Goal: Task Accomplishment & Management: Complete application form

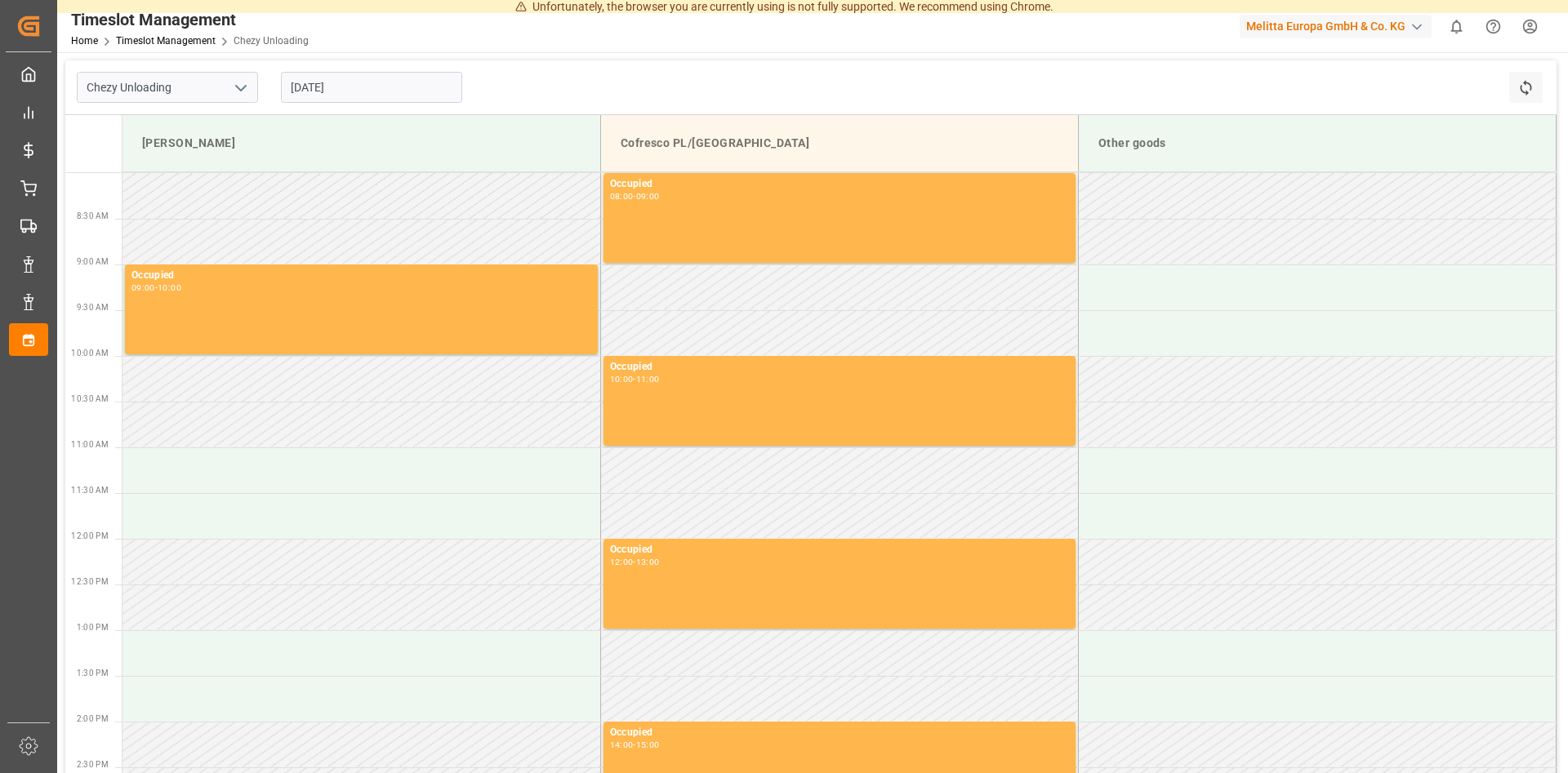
click at [369, 71] on input "[DATE]" at bounding box center [372, 87] width 182 height 31
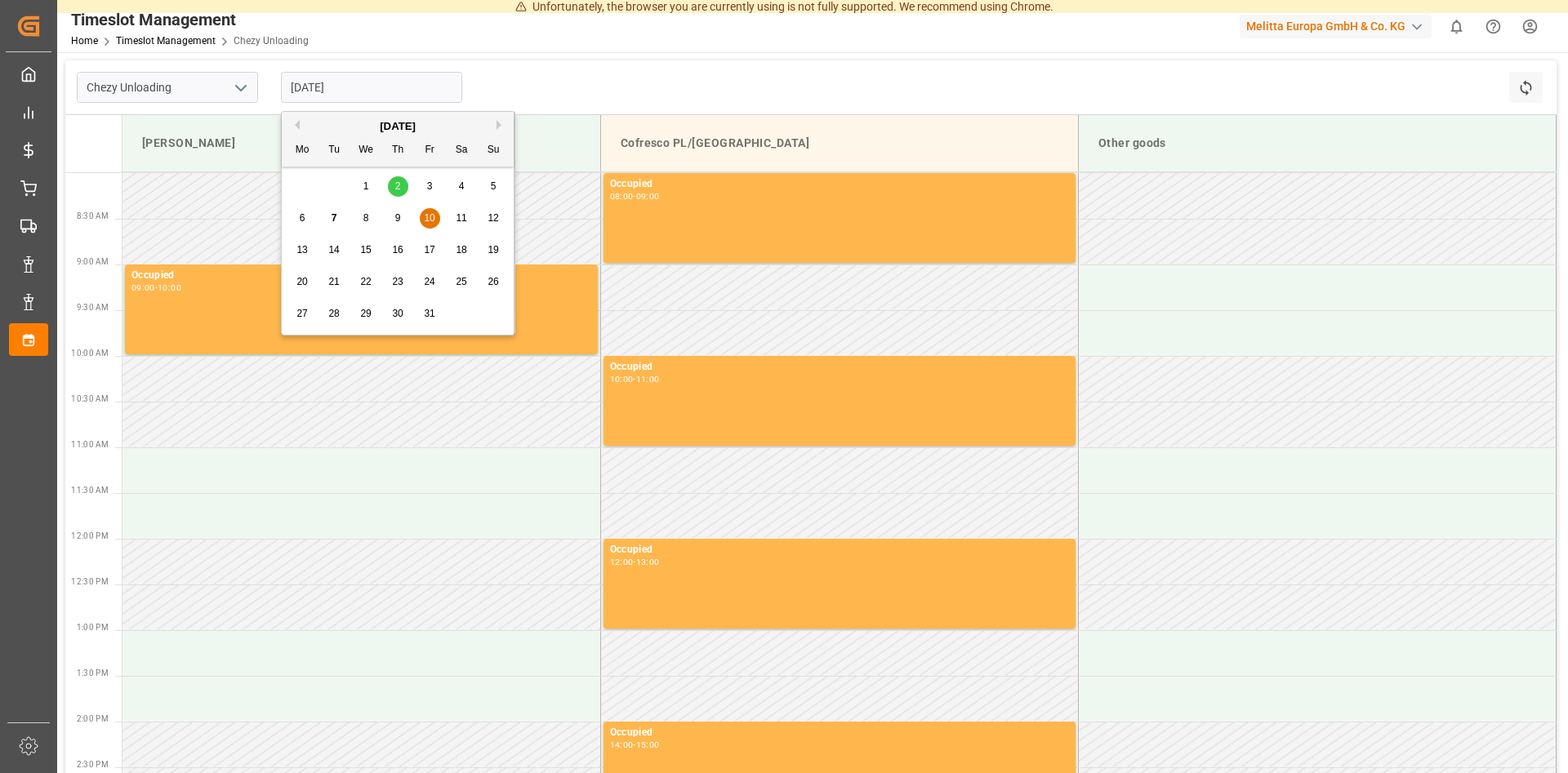
click at [431, 217] on span "10" at bounding box center [429, 218] width 10 height 11
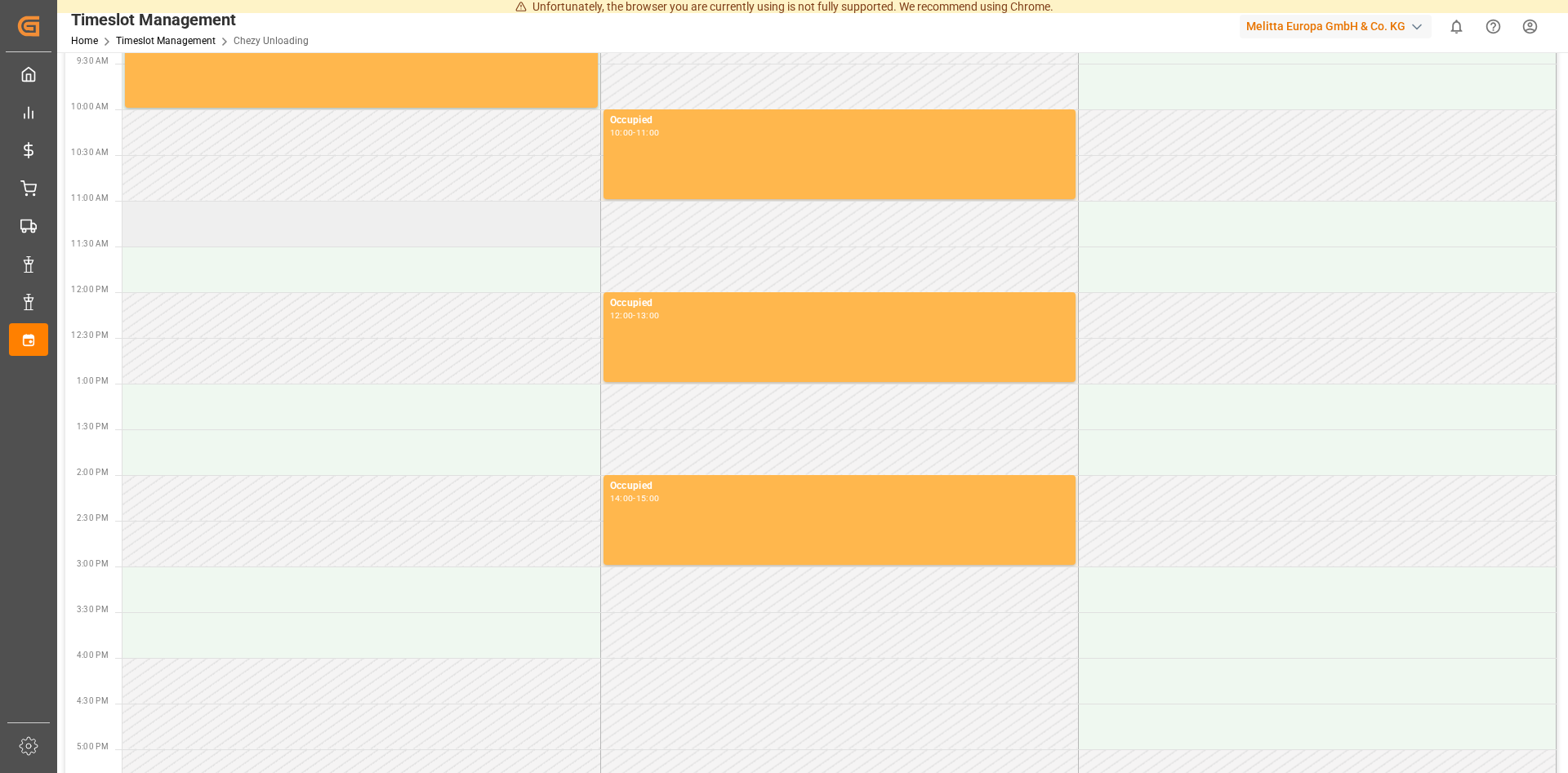
scroll to position [250, 0]
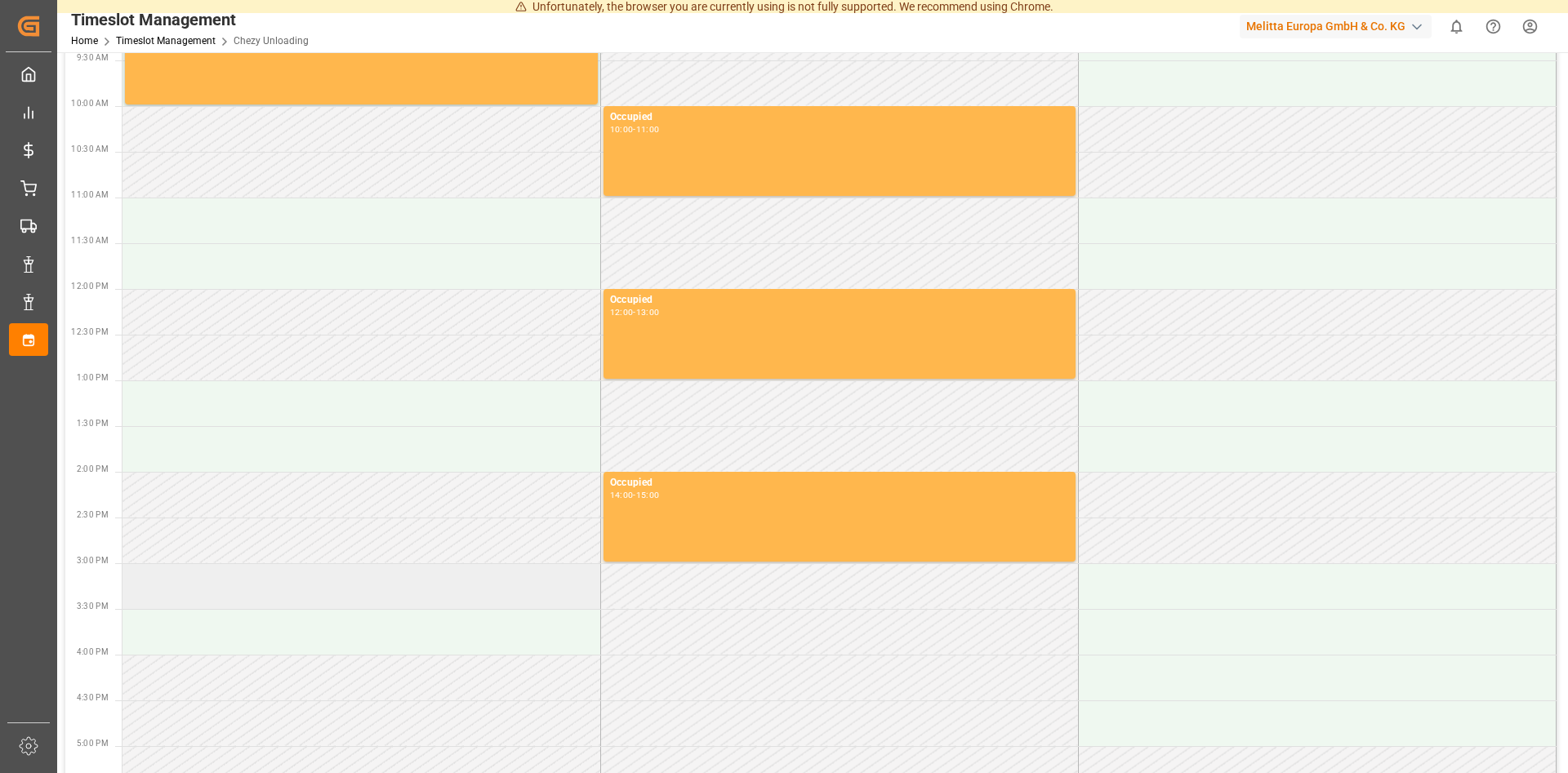
click at [178, 588] on td at bounding box center [361, 586] width 478 height 46
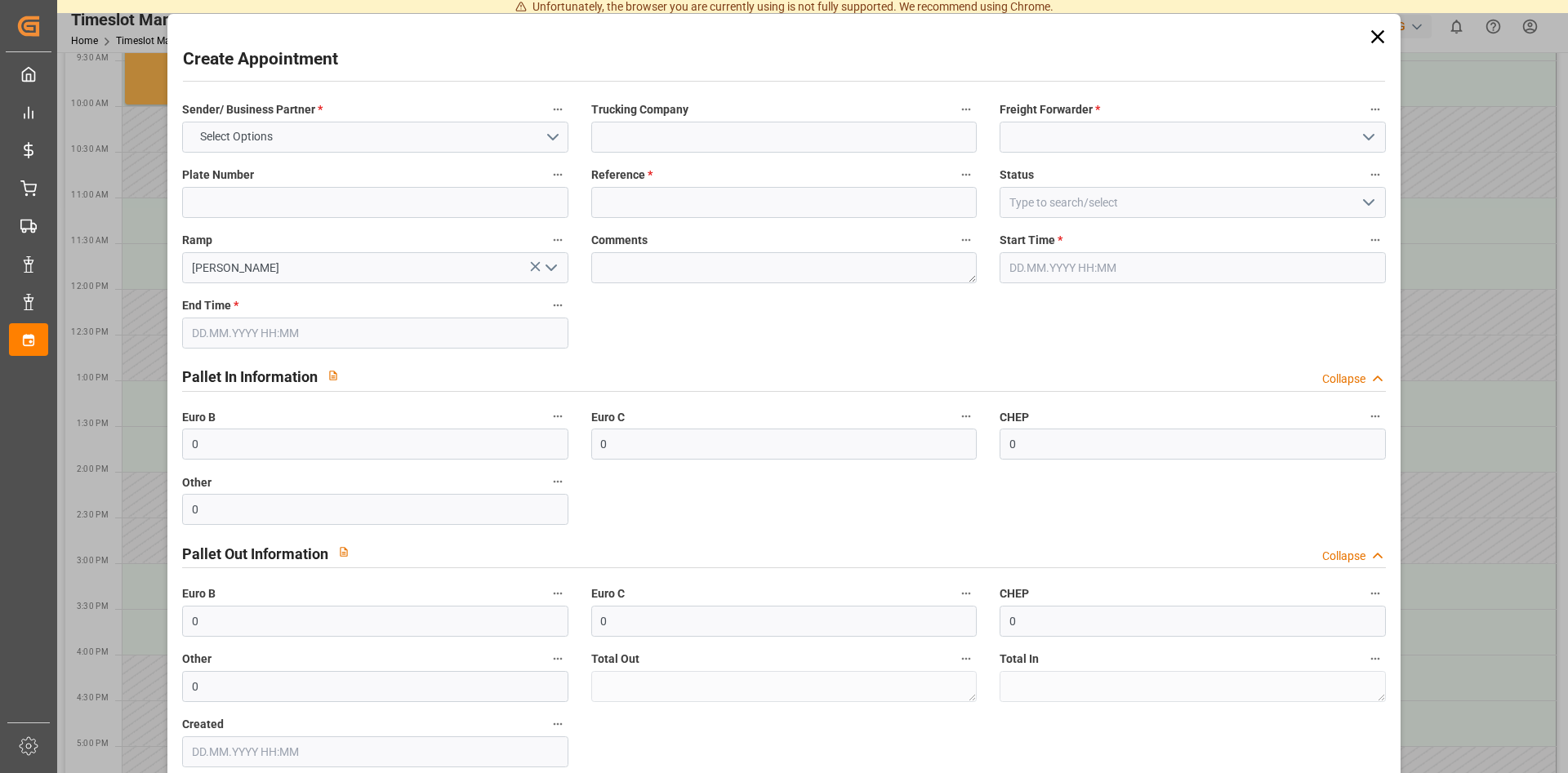
type input "[DATE] 15:00"
type input "[DATE] 16:00"
click at [250, 200] on input at bounding box center [375, 202] width 386 height 31
type input "489180"
click at [1053, 139] on input at bounding box center [1193, 136] width 386 height 31
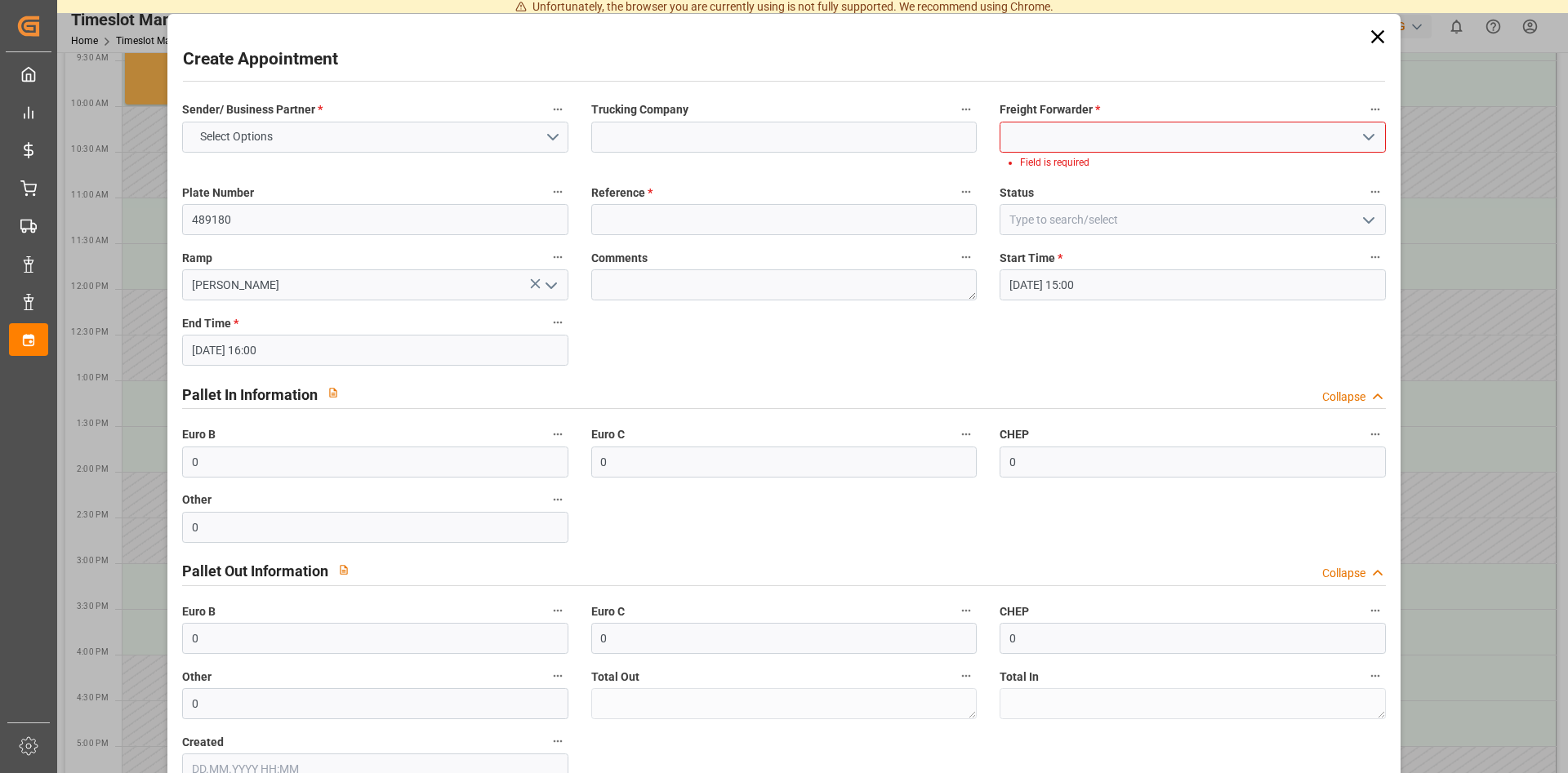
click at [1372, 137] on polyline "open menu" at bounding box center [1369, 136] width 9 height 5
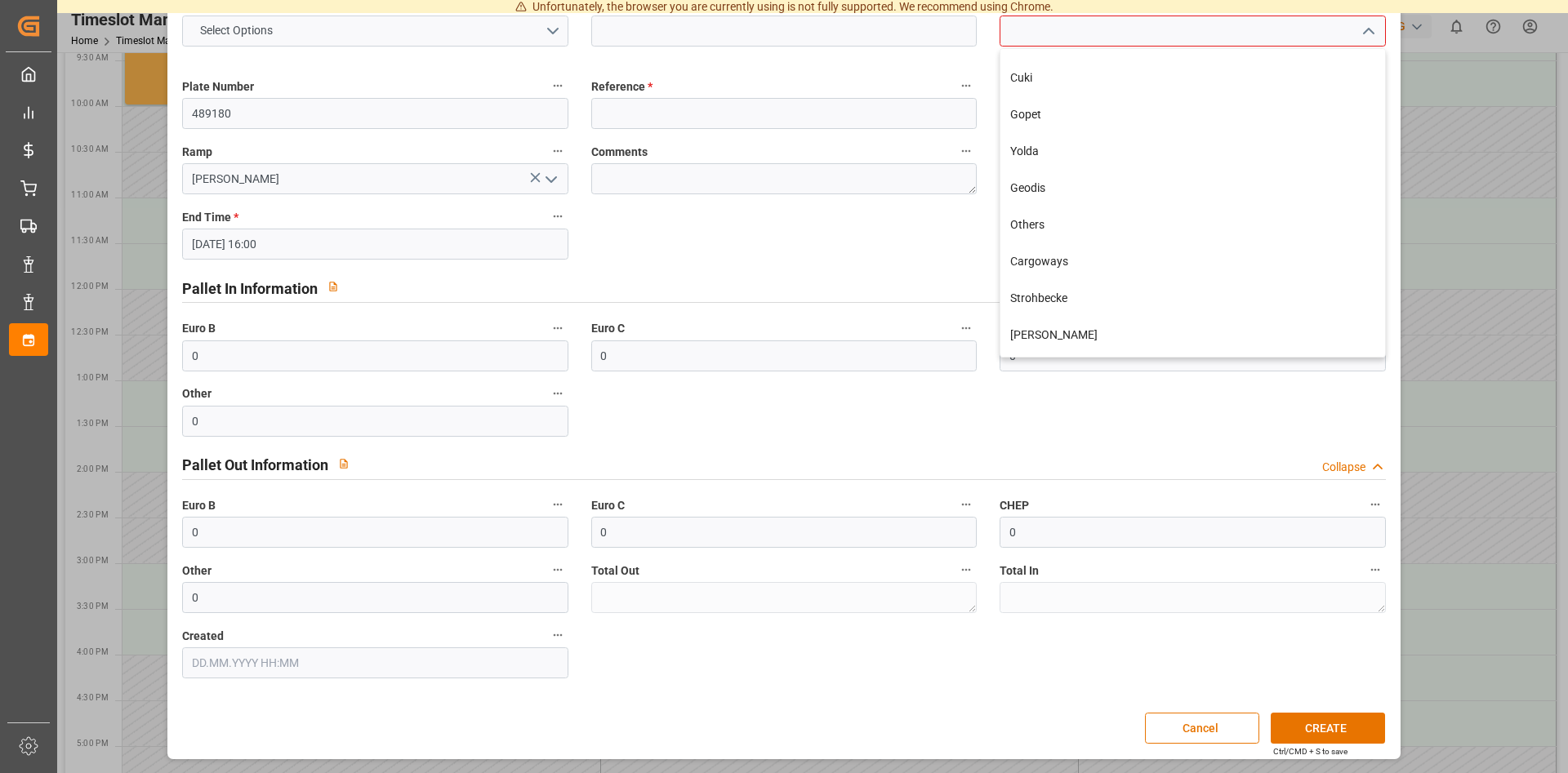
scroll to position [333, 0]
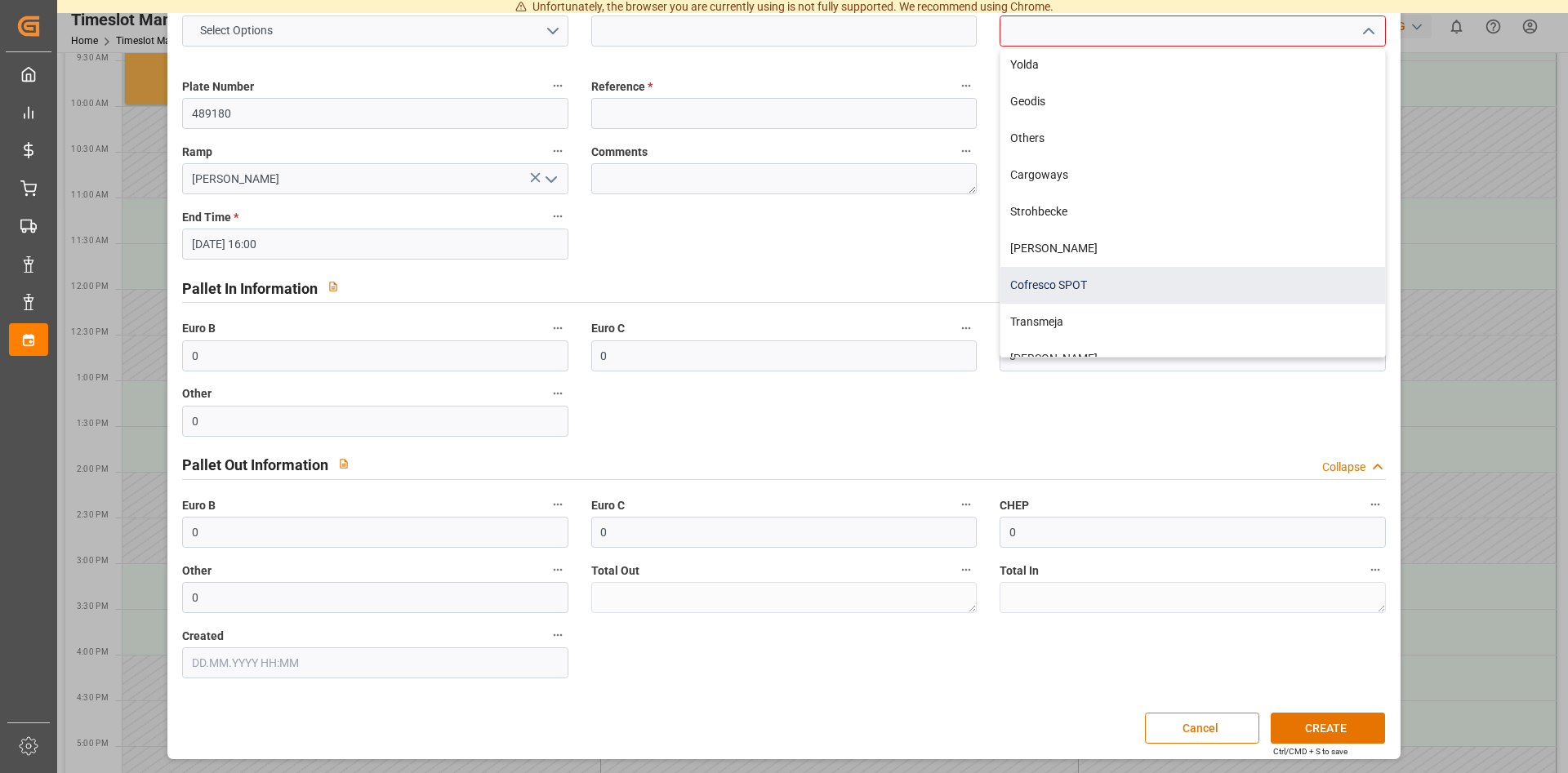
click at [1075, 272] on div "Cofresco SPOT" at bounding box center [1193, 285] width 384 height 37
type input "Cofresco SPOT"
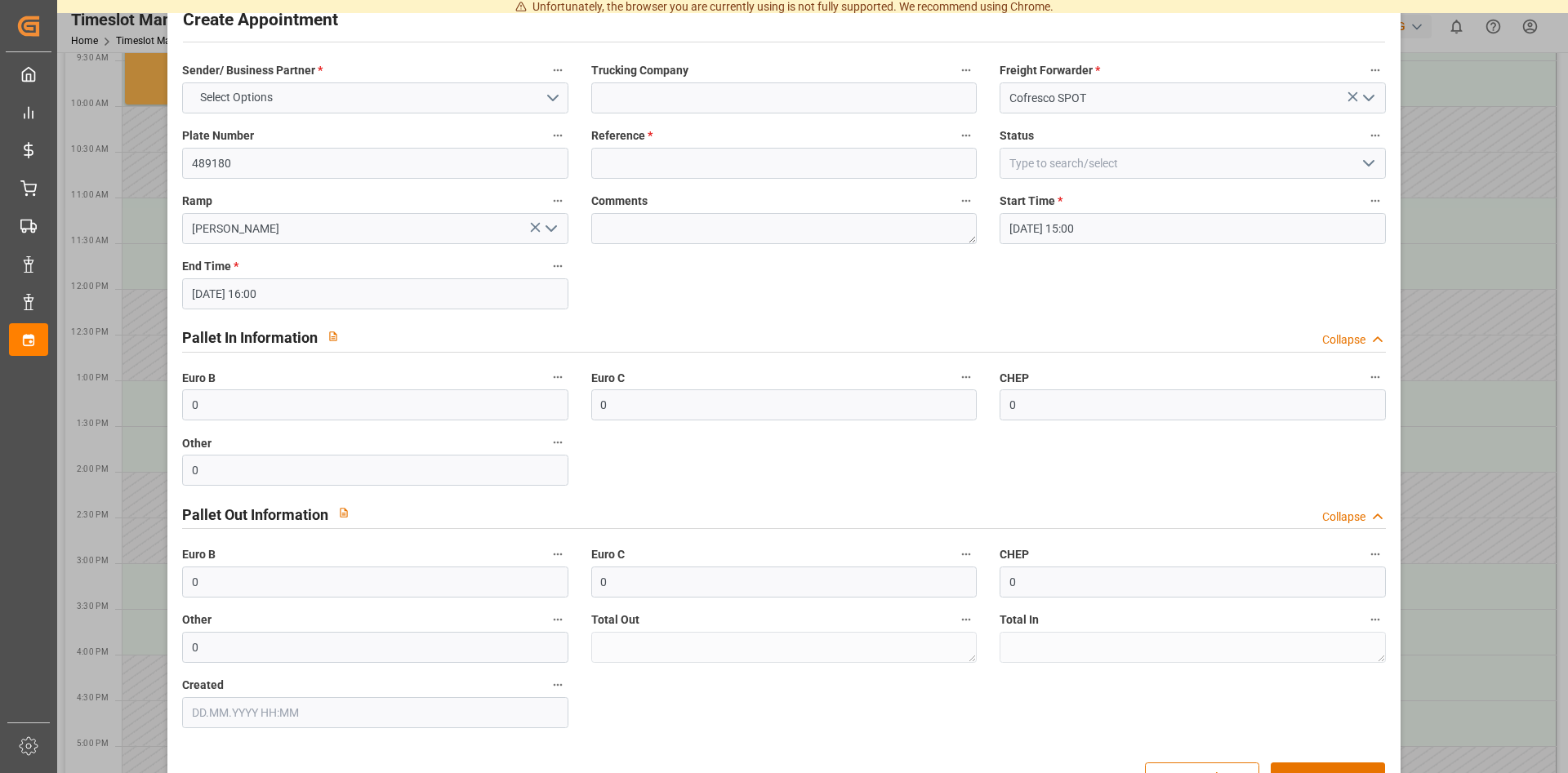
scroll to position [0, 0]
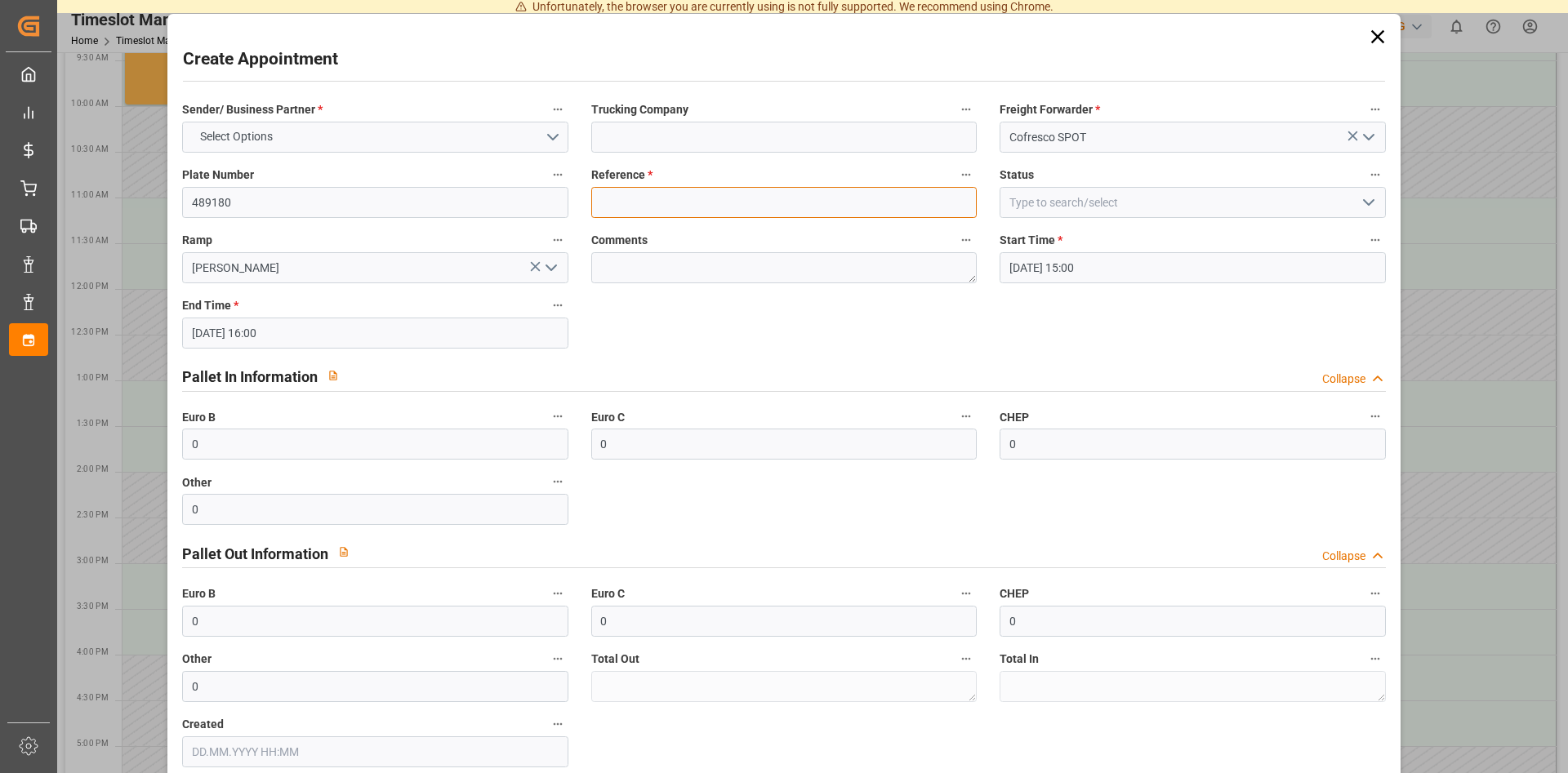
click at [636, 203] on input at bounding box center [784, 202] width 386 height 31
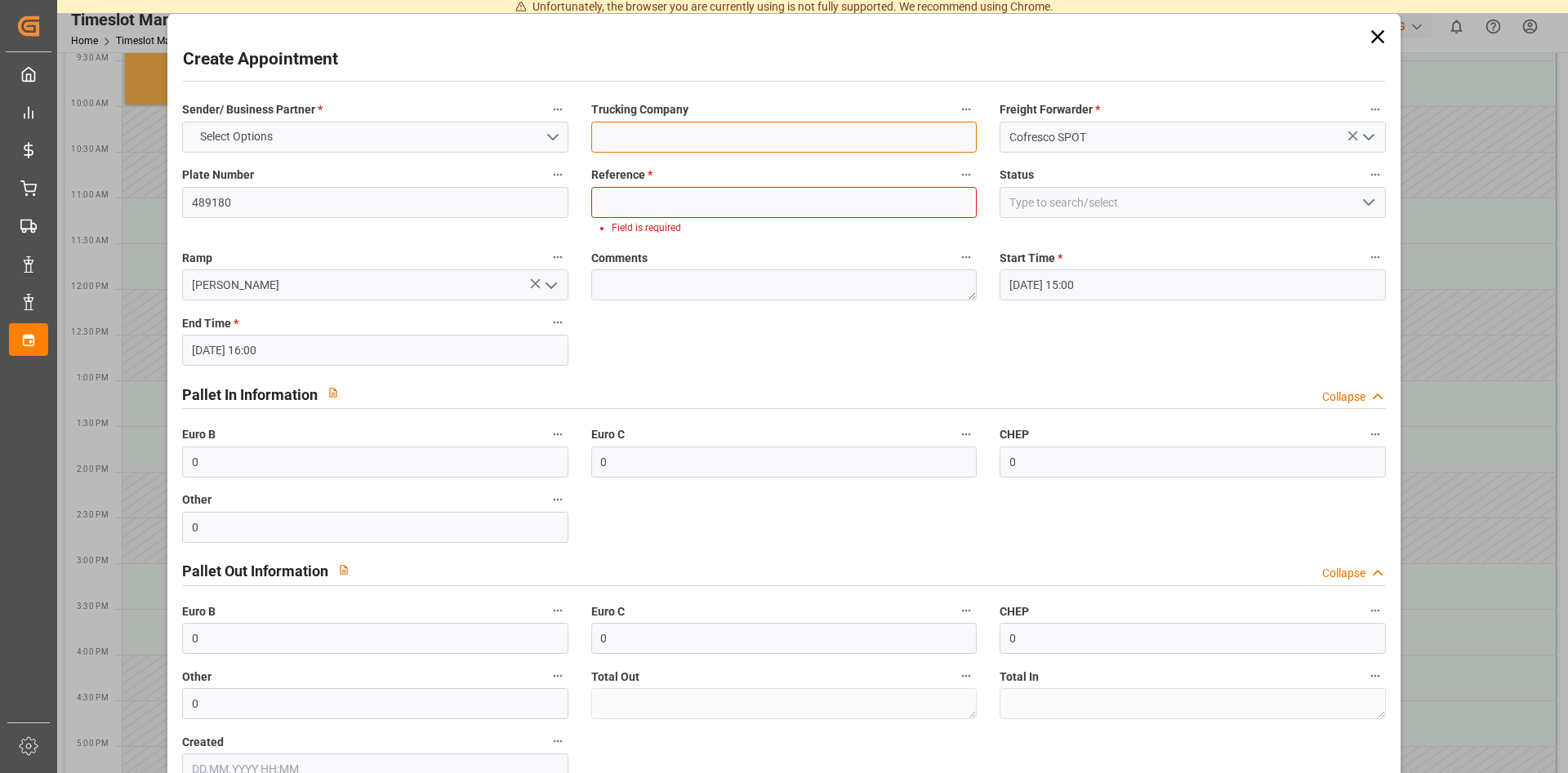
click at [817, 139] on input at bounding box center [784, 136] width 386 height 31
type input "Mielczarek"
click at [629, 191] on input at bounding box center [784, 202] width 386 height 31
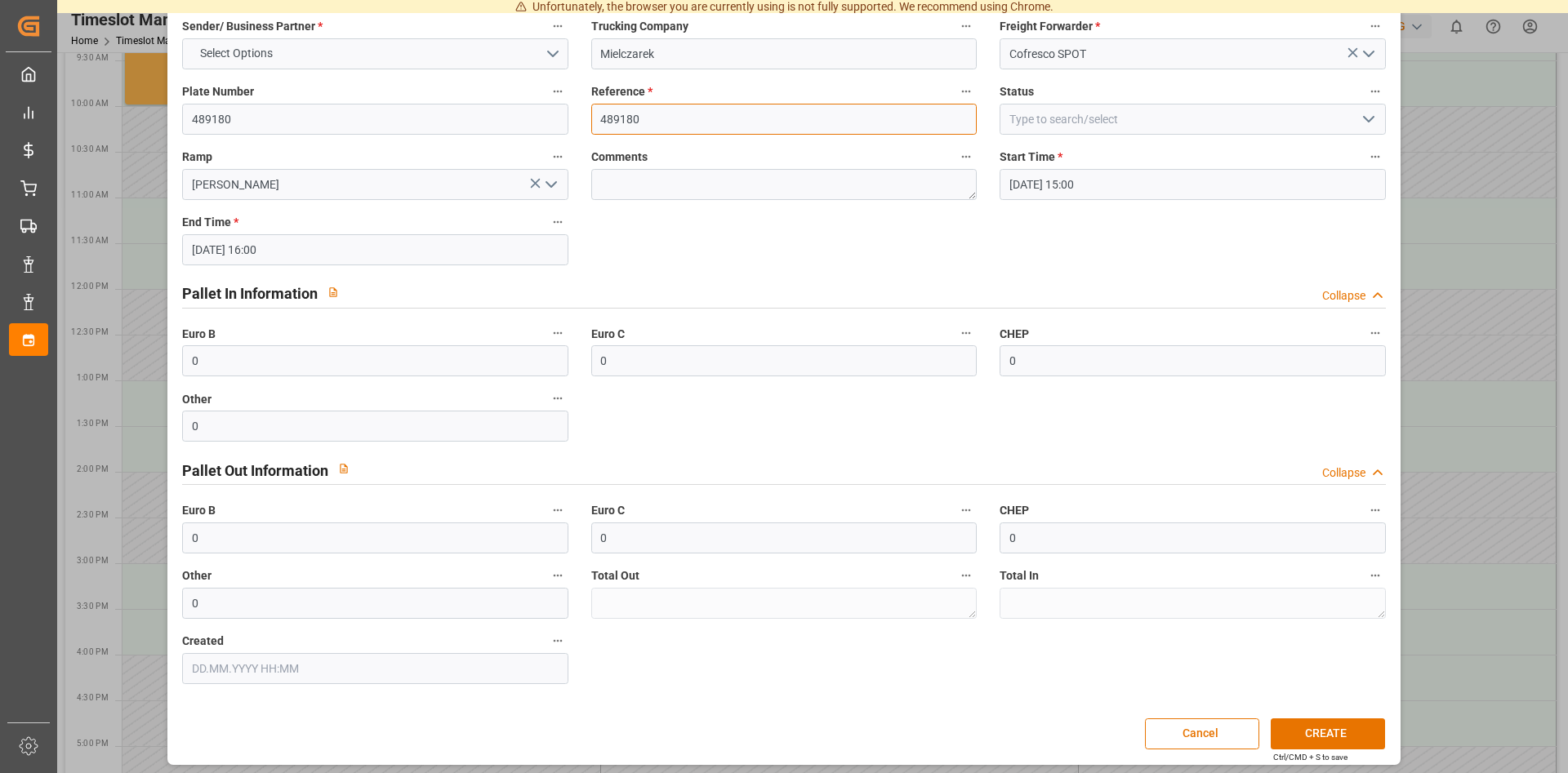
scroll to position [89, 0]
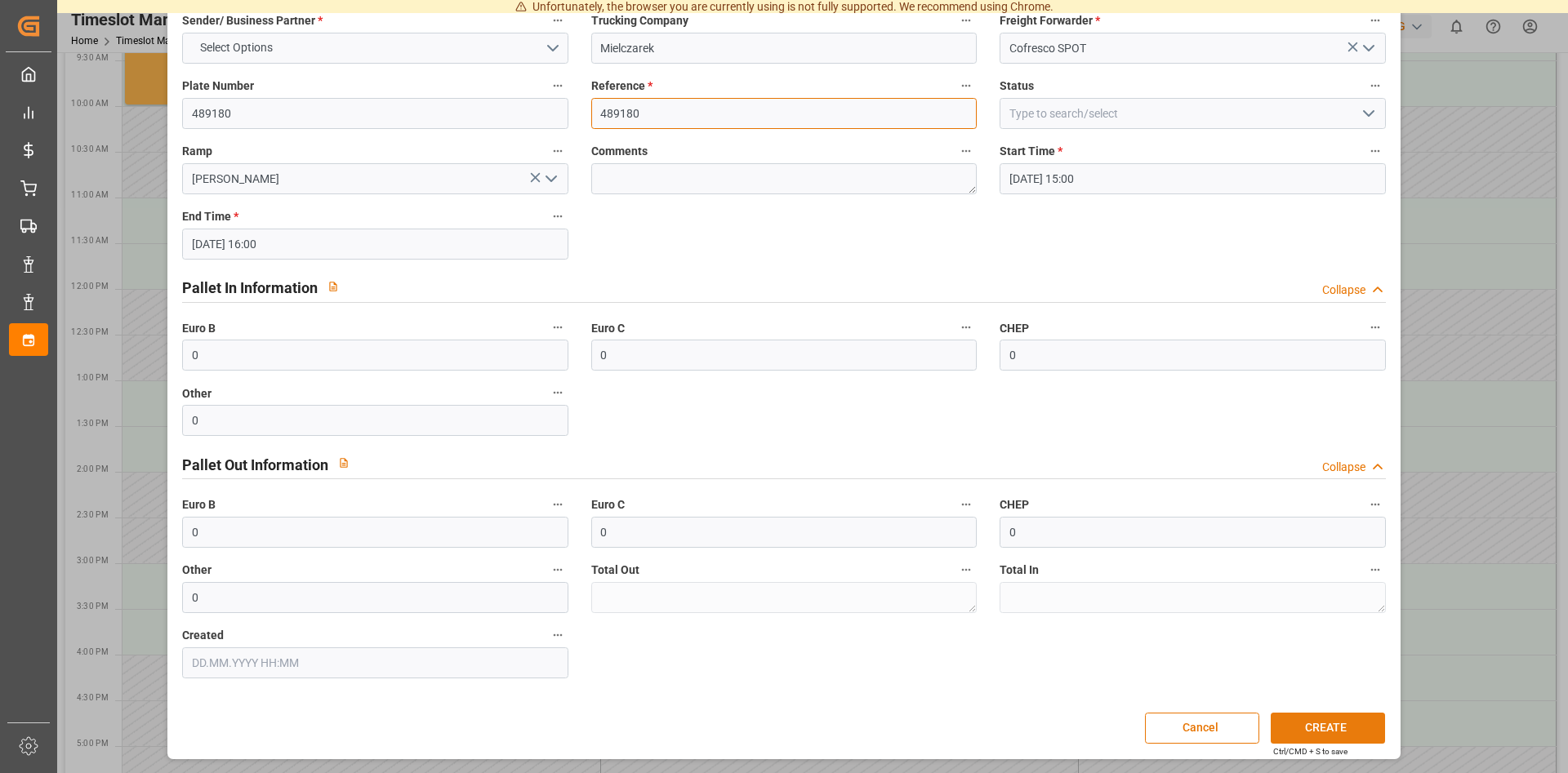
type input "489180"
click at [1315, 723] on button "CREATE" at bounding box center [1328, 728] width 115 height 31
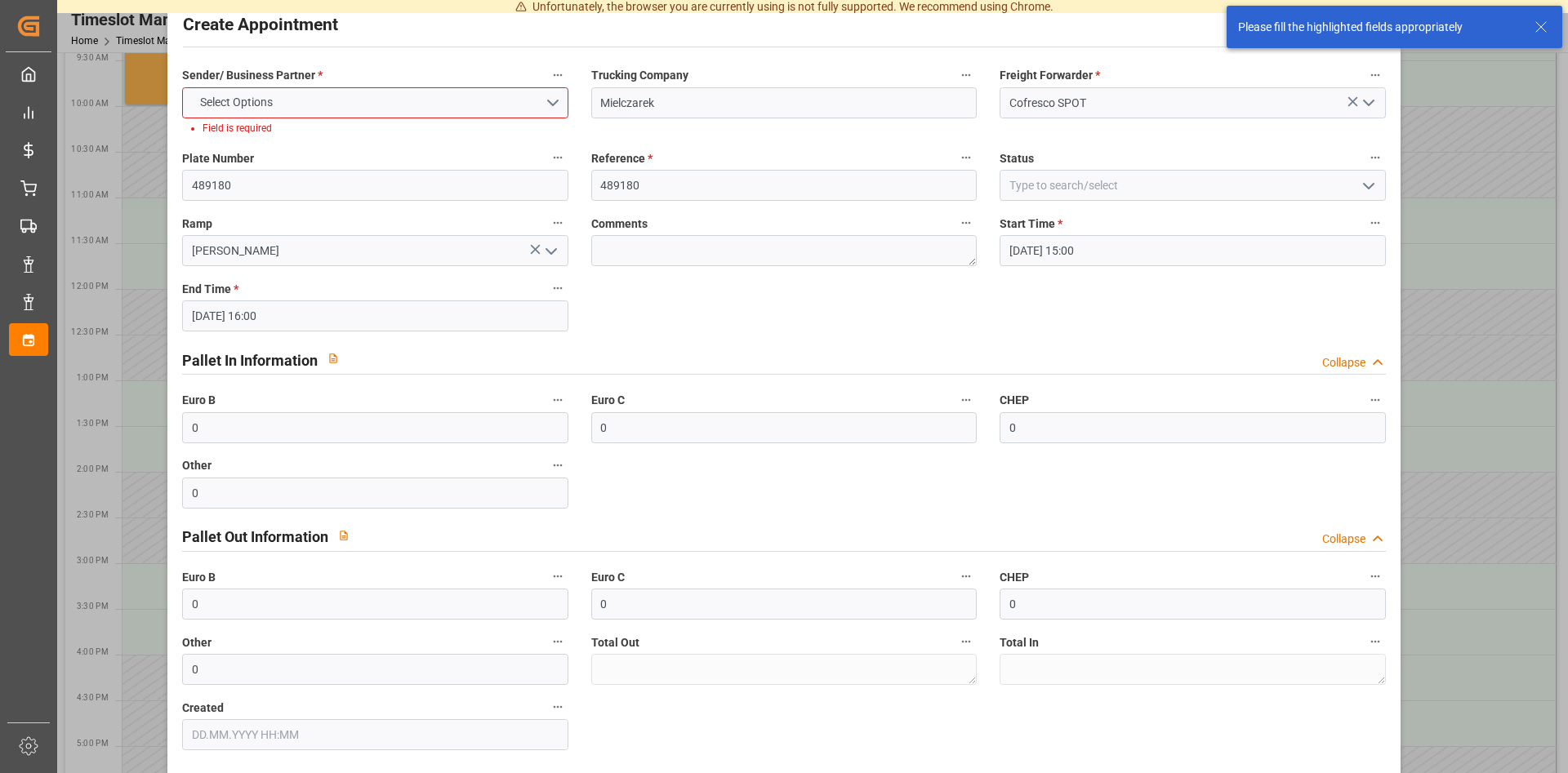
scroll to position [0, 0]
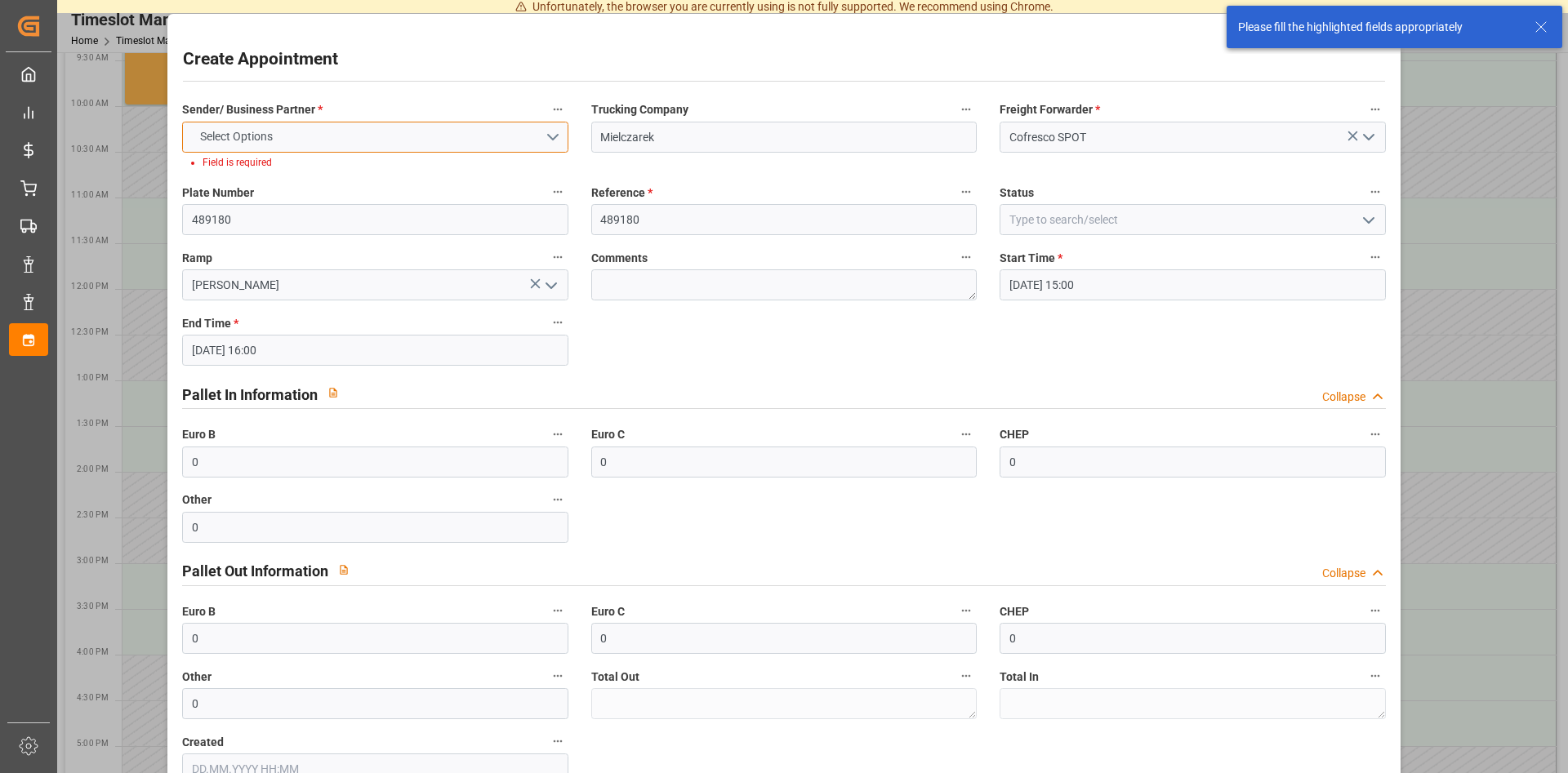
click at [552, 131] on button "Select Options" at bounding box center [375, 136] width 386 height 31
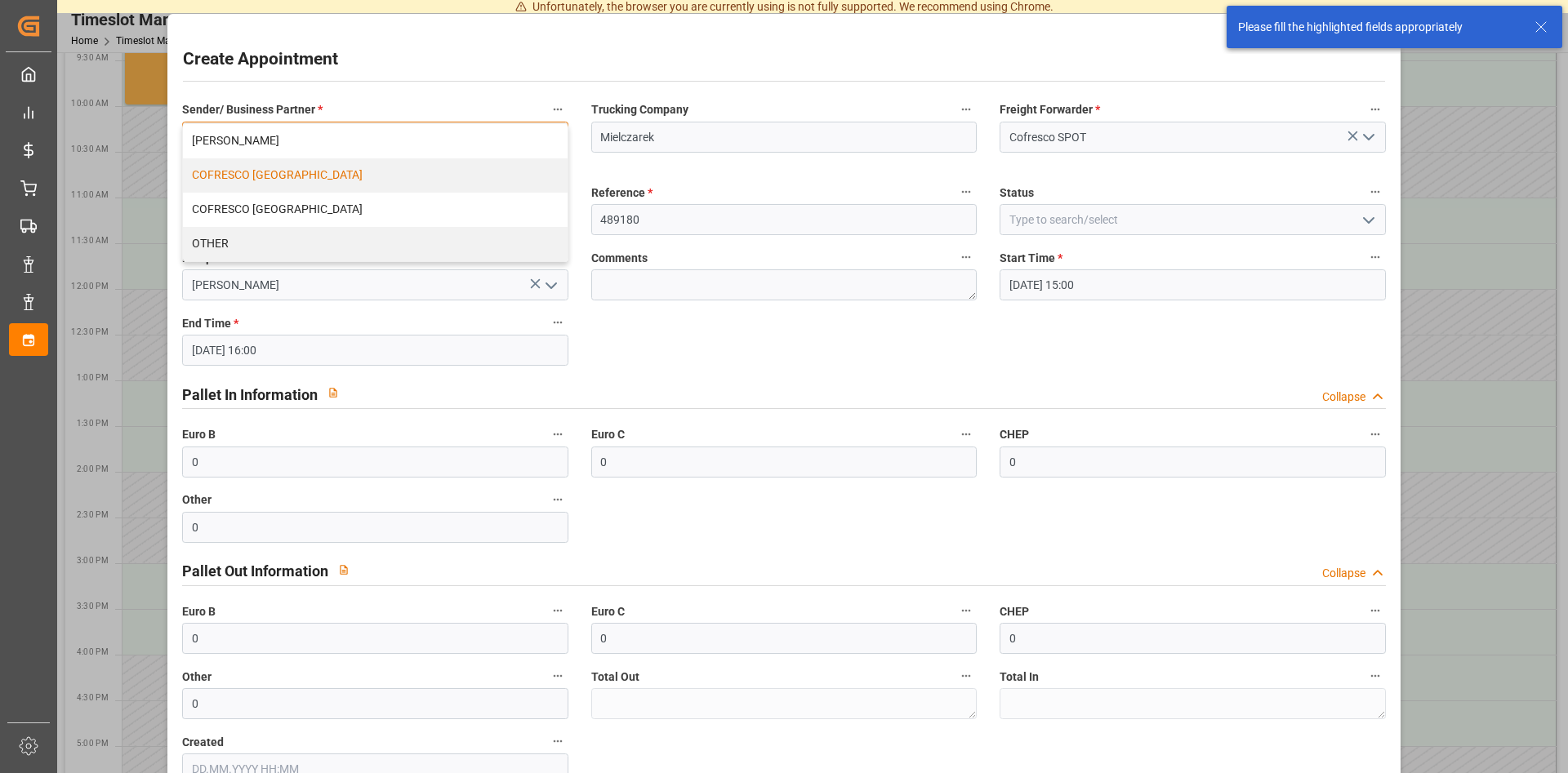
click at [484, 173] on div "COFRESCO [GEOGRAPHIC_DATA]" at bounding box center [374, 175] width 384 height 34
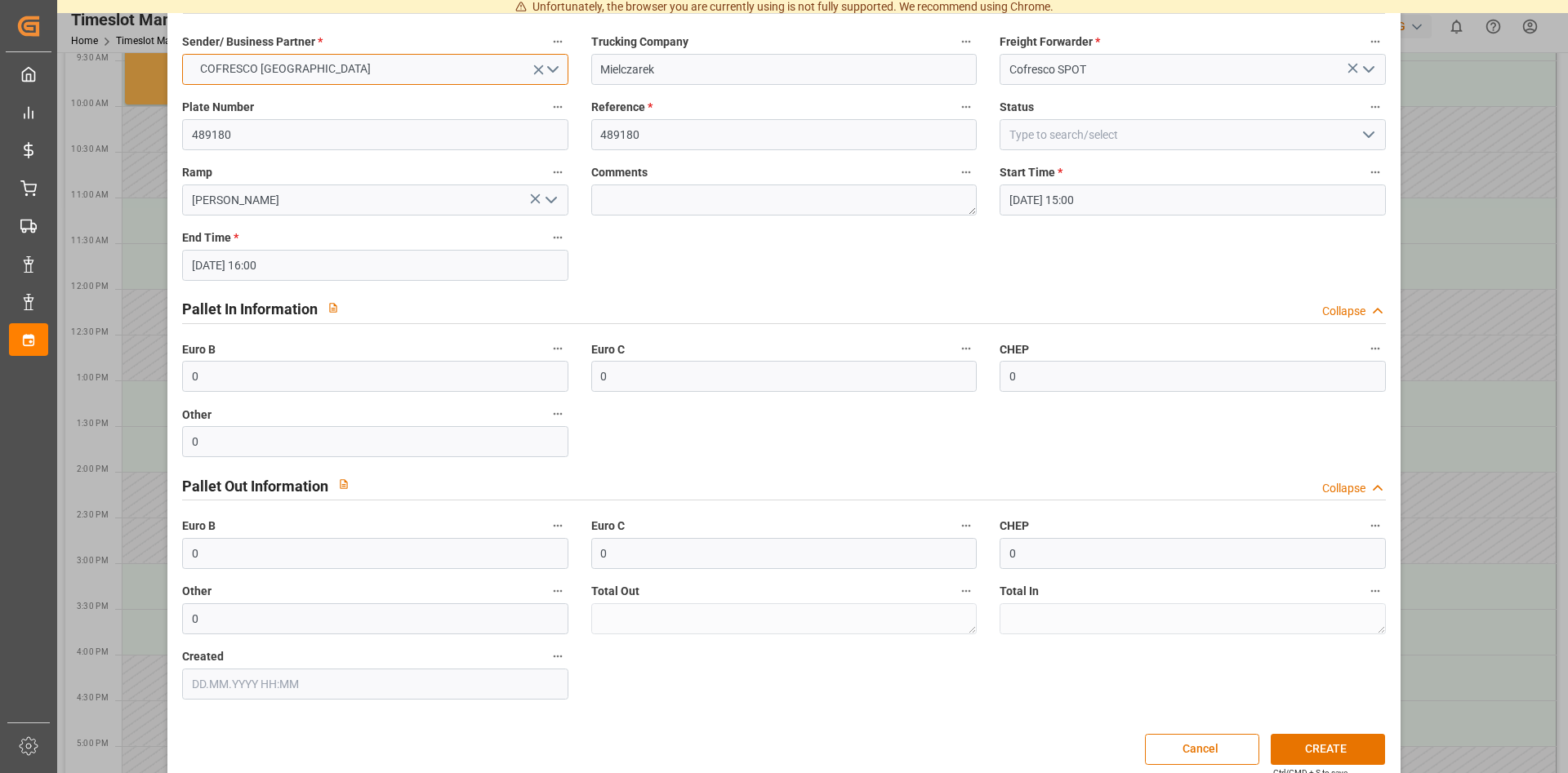
scroll to position [89, 0]
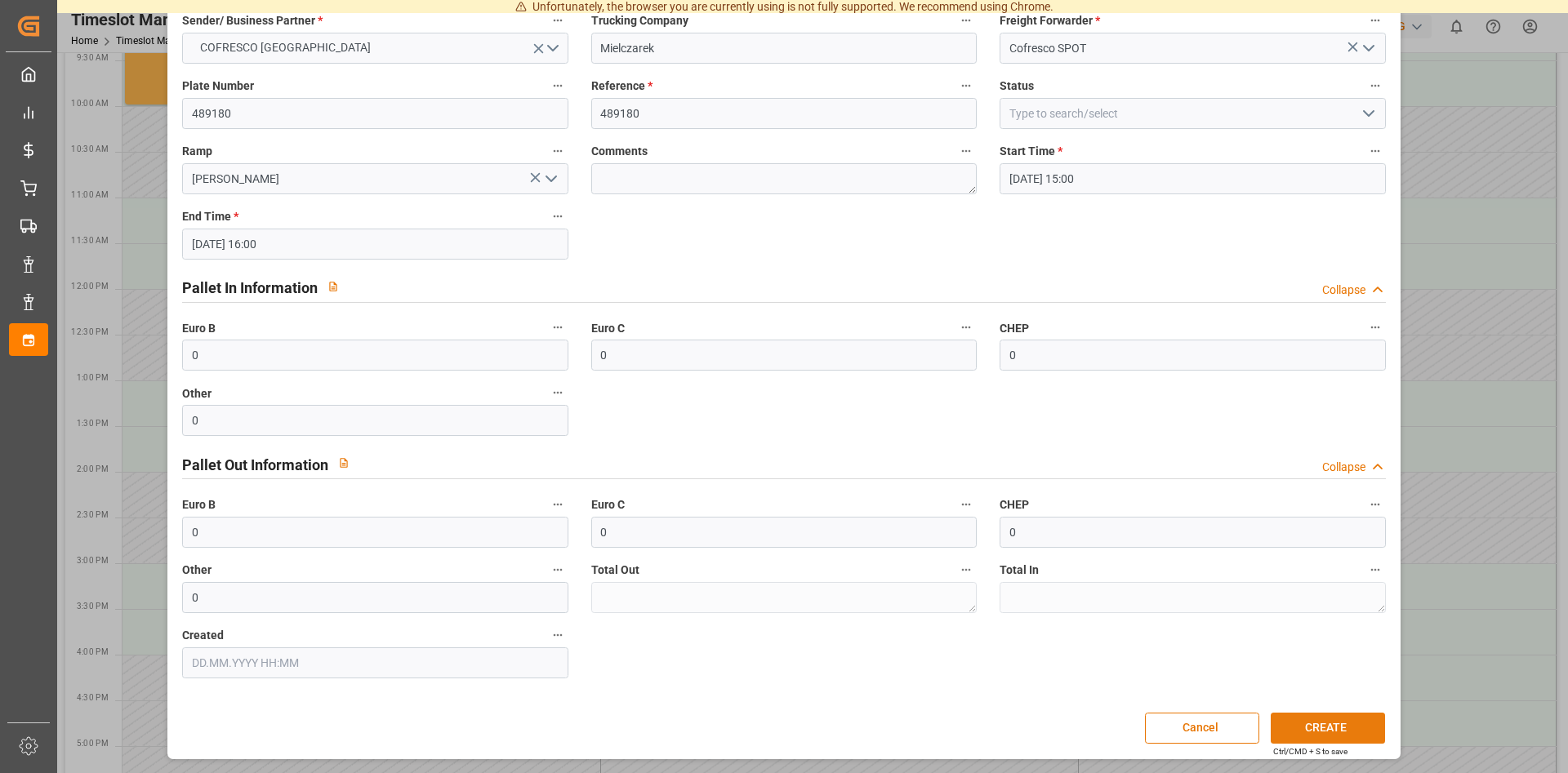
click at [1313, 725] on button "CREATE" at bounding box center [1328, 728] width 115 height 31
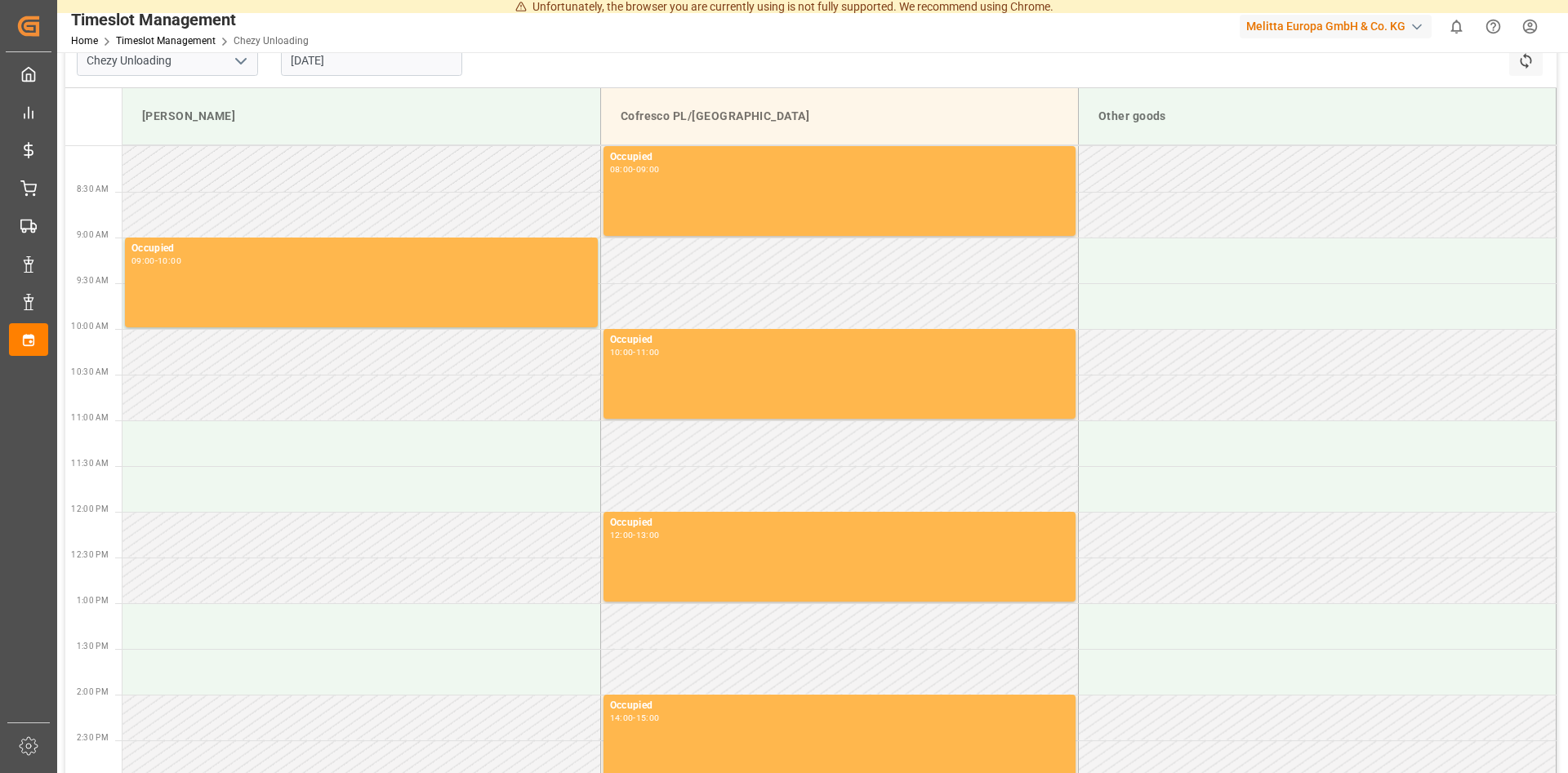
scroll to position [0, 0]
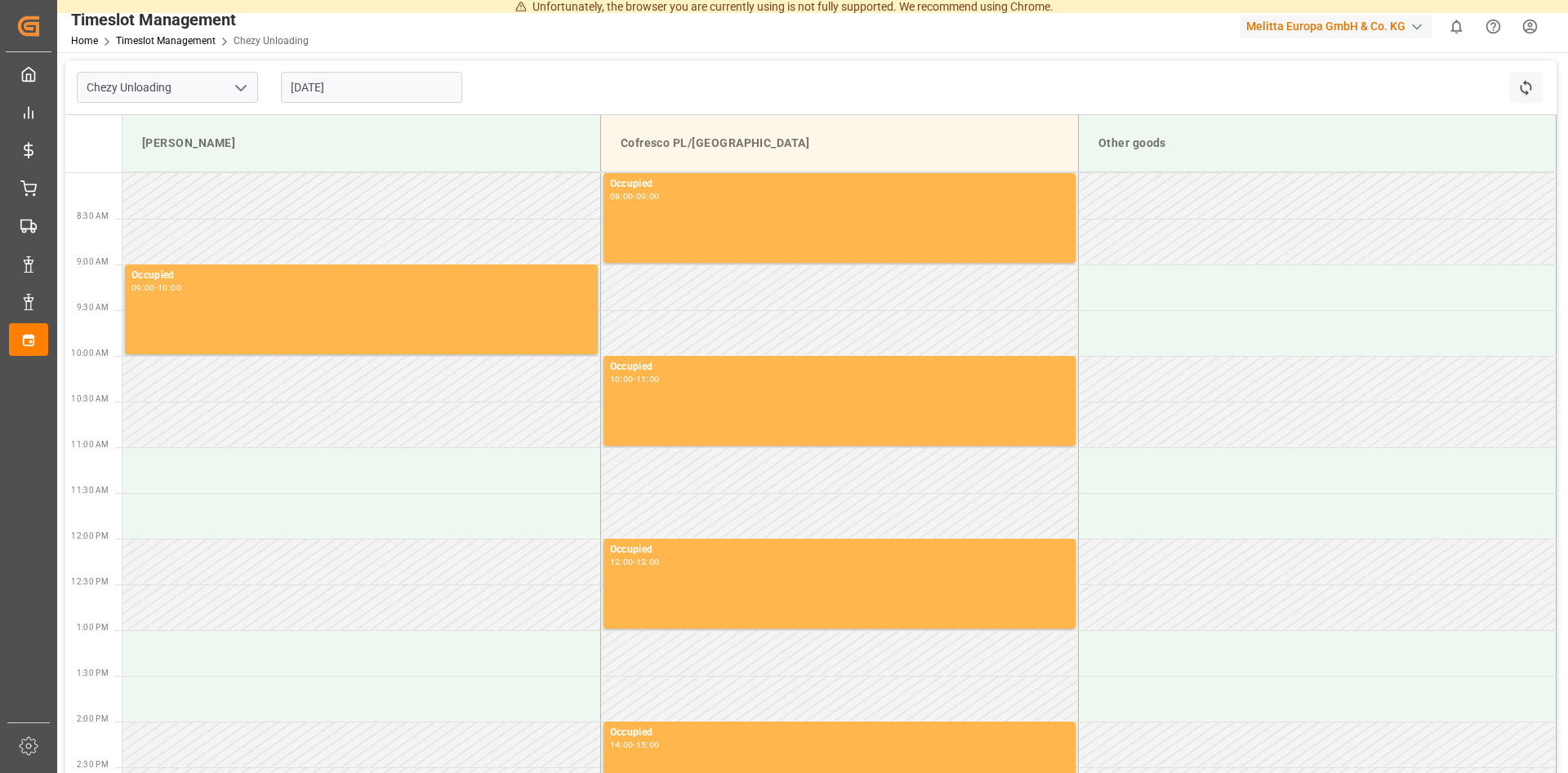
click at [1518, 28] on html "Unfortunately, the browser you are currently using is not fully supported. We r…" at bounding box center [784, 386] width 1568 height 773
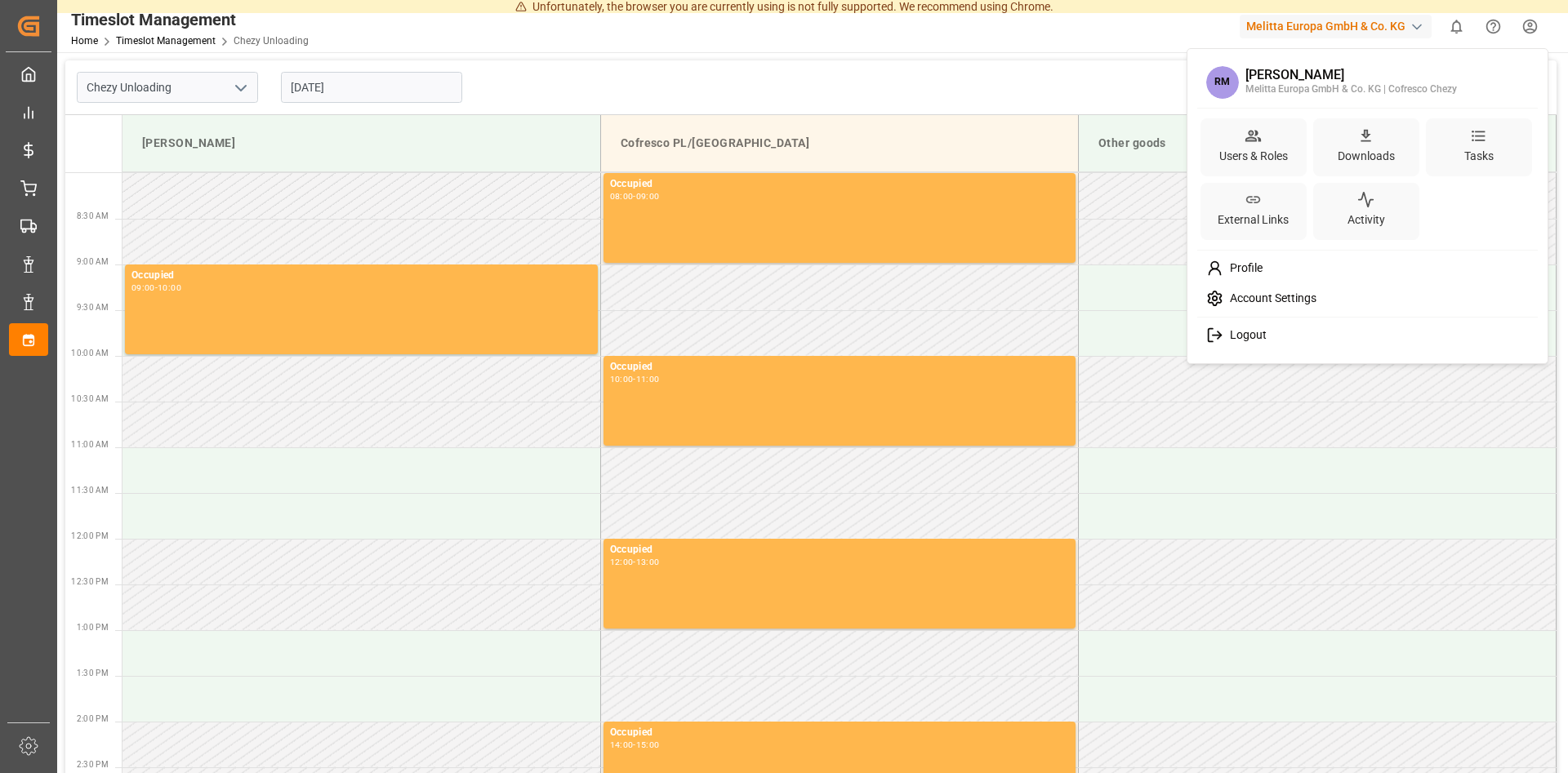
click at [1233, 343] on div "Logout" at bounding box center [1368, 335] width 335 height 30
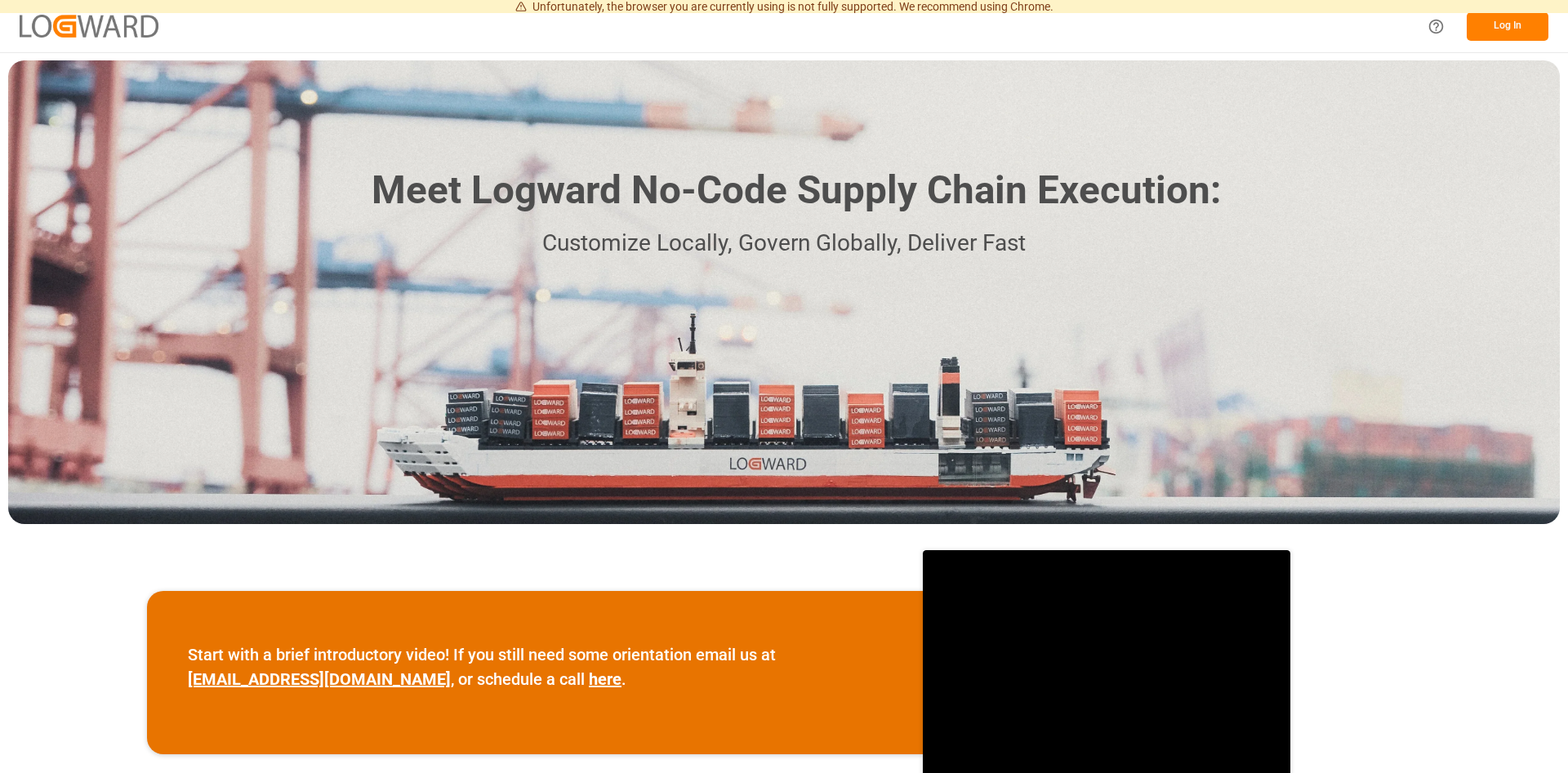
click at [1493, 17] on button "Log In" at bounding box center [1507, 26] width 82 height 28
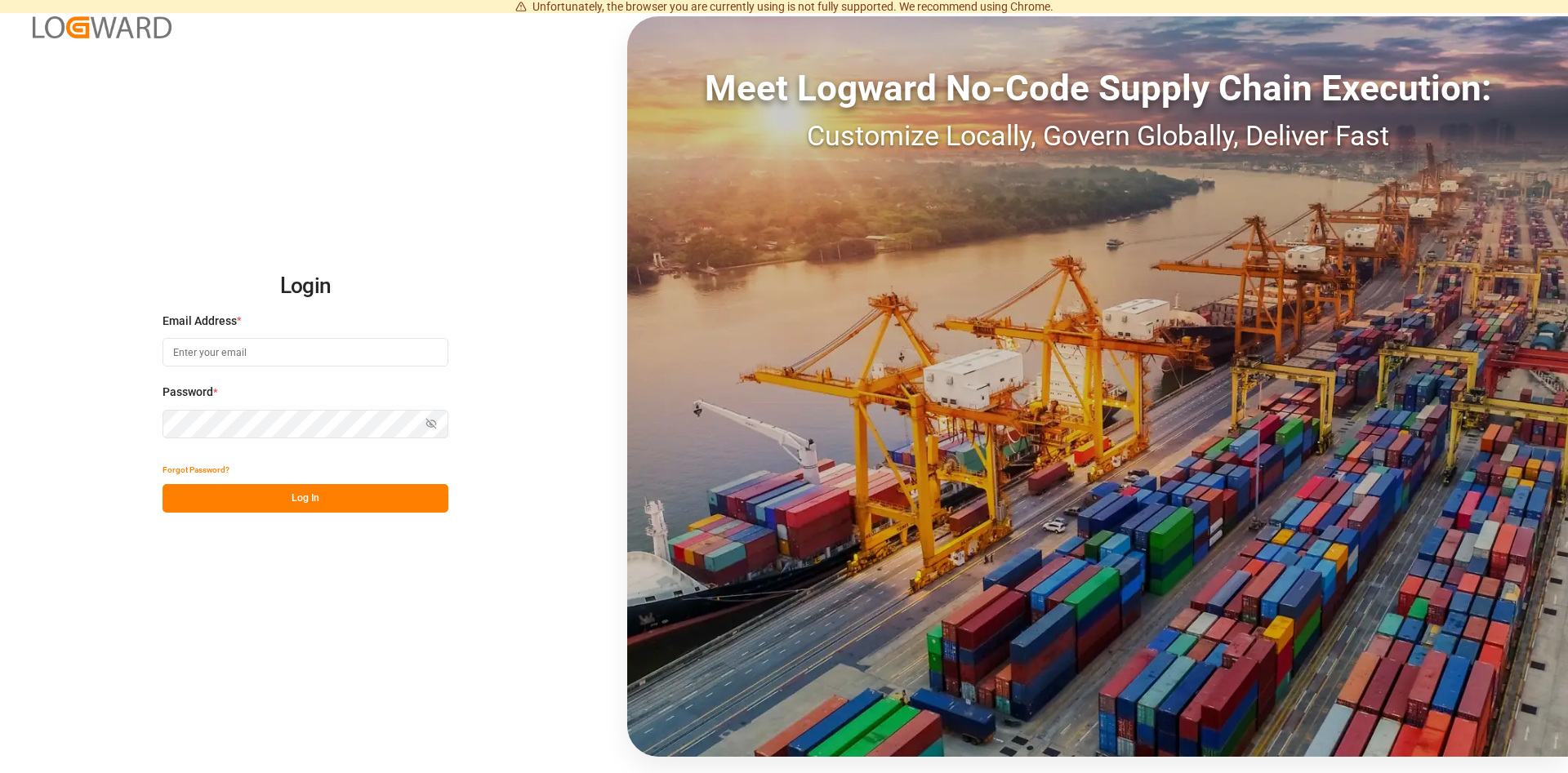
click at [261, 359] on input at bounding box center [306, 352] width 286 height 28
type input "N"
type input "n"
click at [263, 354] on input at bounding box center [306, 352] width 286 height 28
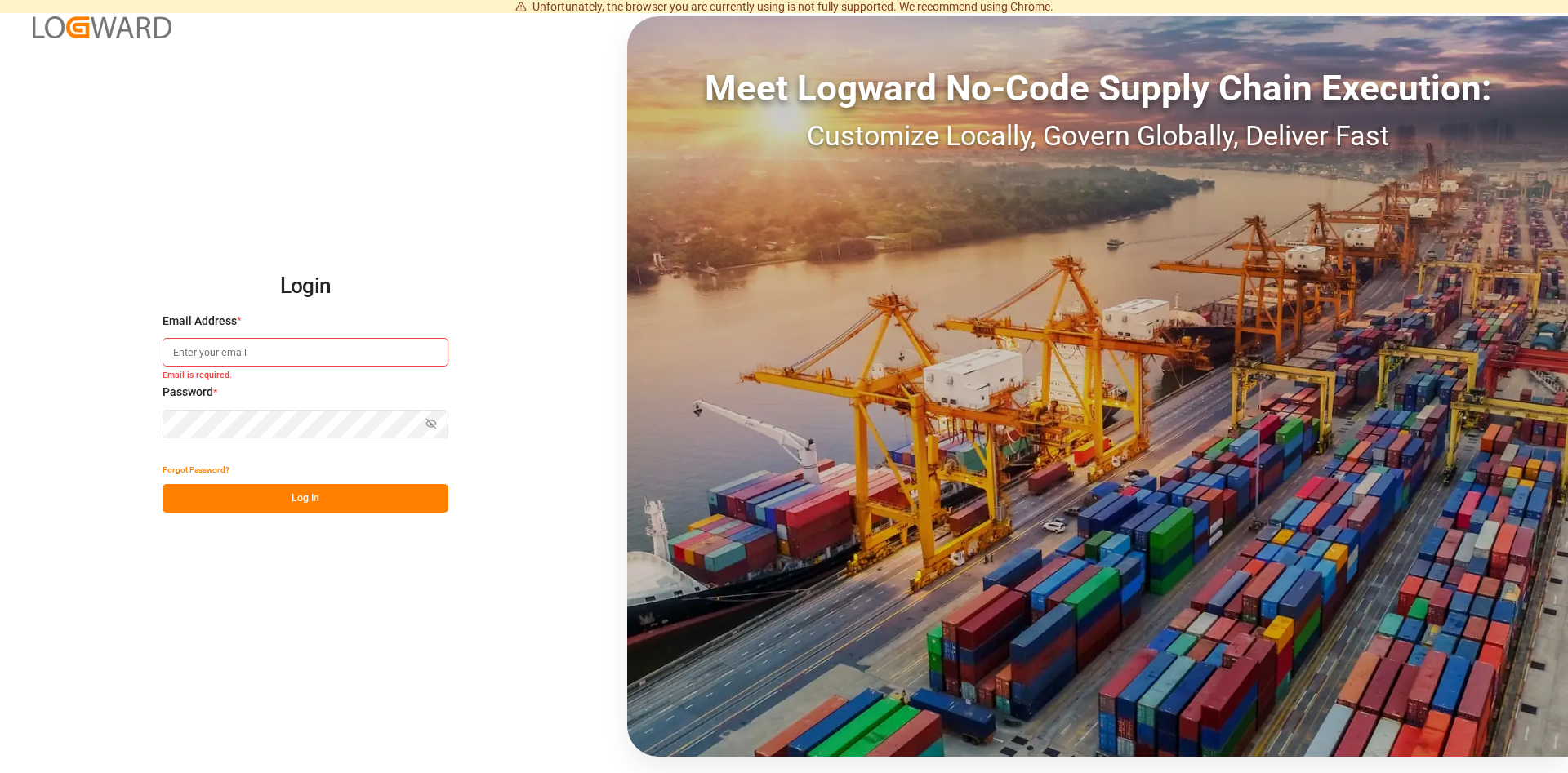
paste input "natalia.kulwicka@cofresco.com"
type input "natalia.kulwicka@cofresco.com"
